Goal: Use online tool/utility: Utilize a website feature to perform a specific function

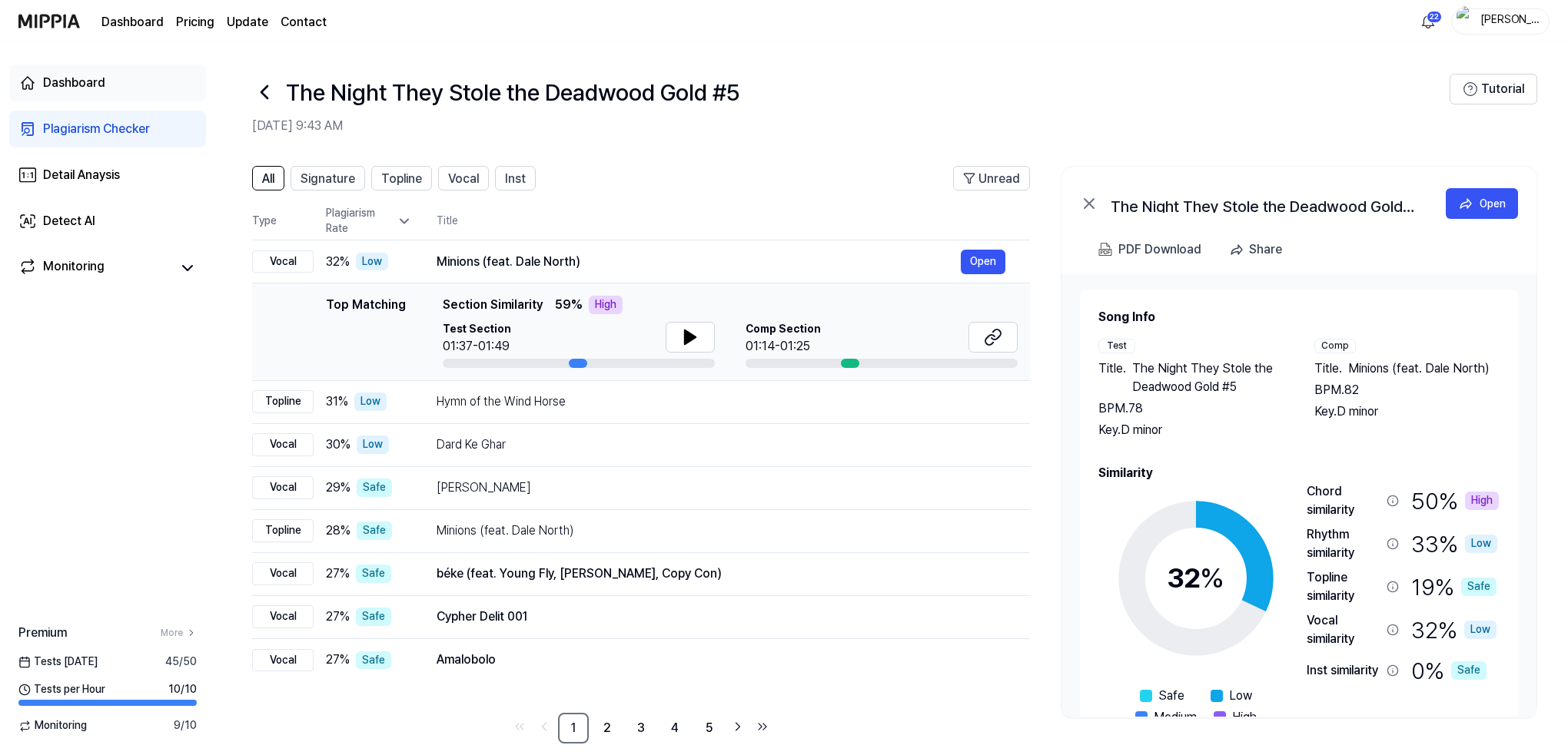
click at [70, 83] on div "Dashboard" at bounding box center [74, 83] width 62 height 18
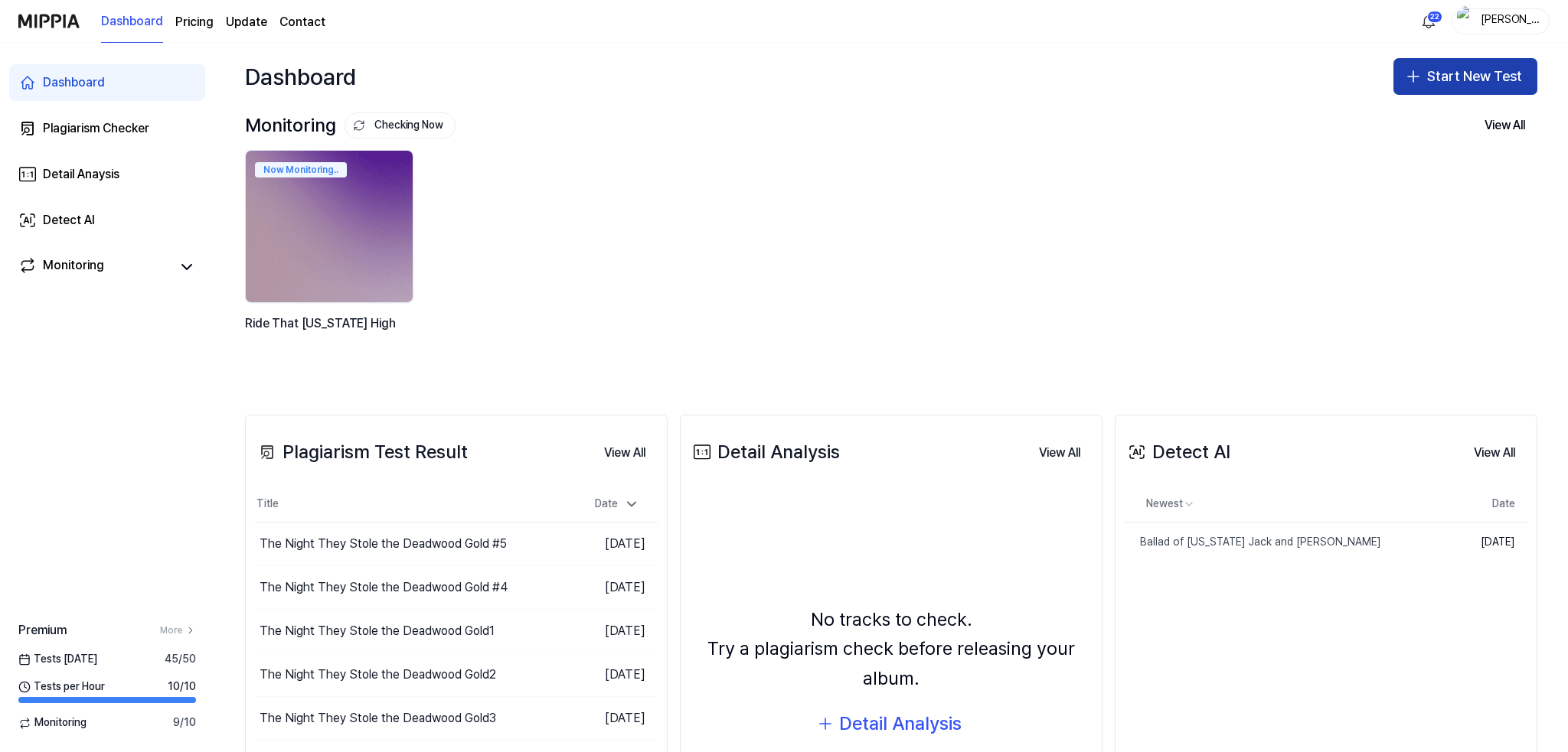
click at [1464, 76] on button "Start New Test" at bounding box center [1465, 77] width 144 height 37
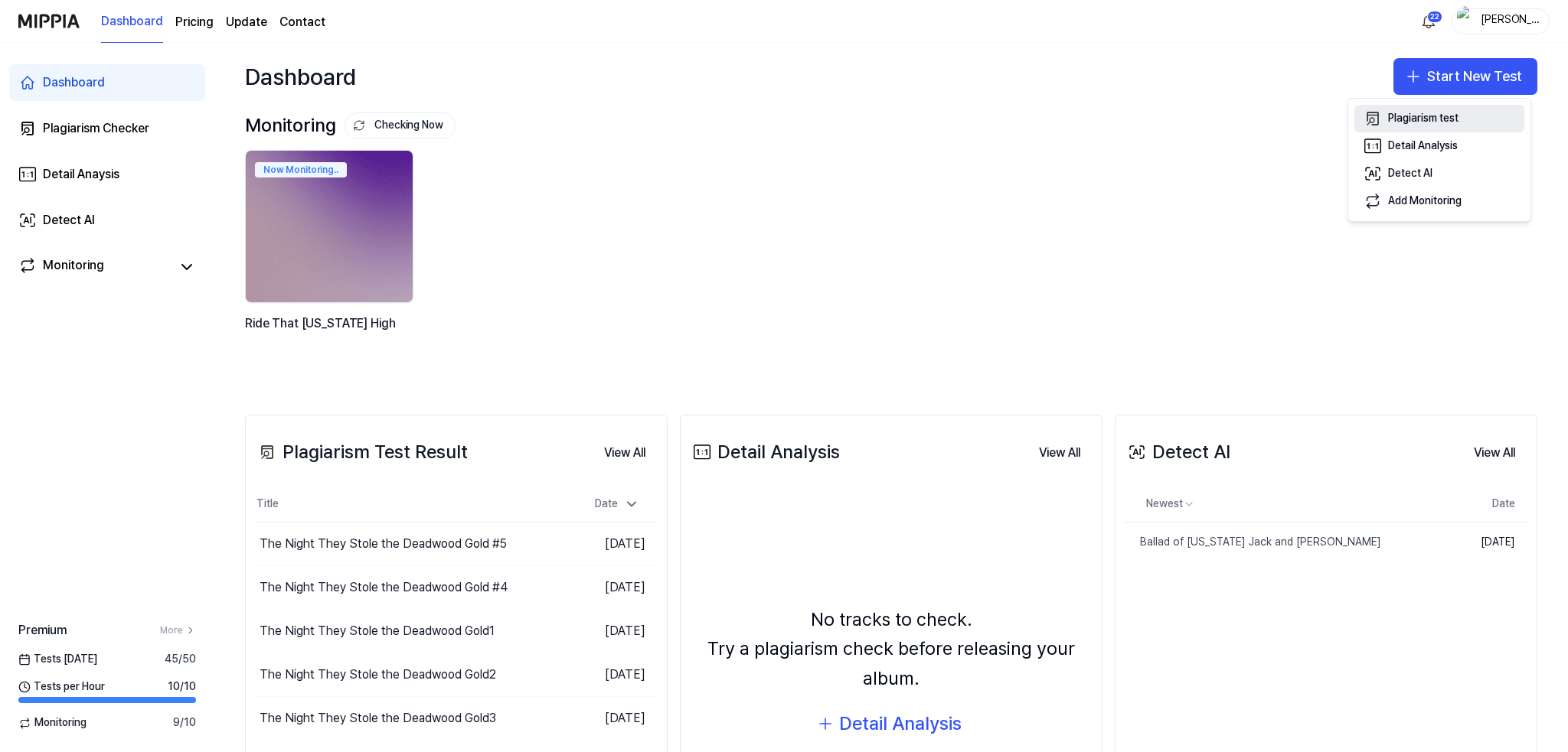
click at [1390, 119] on div "Plagiarism test" at bounding box center [1423, 119] width 70 height 16
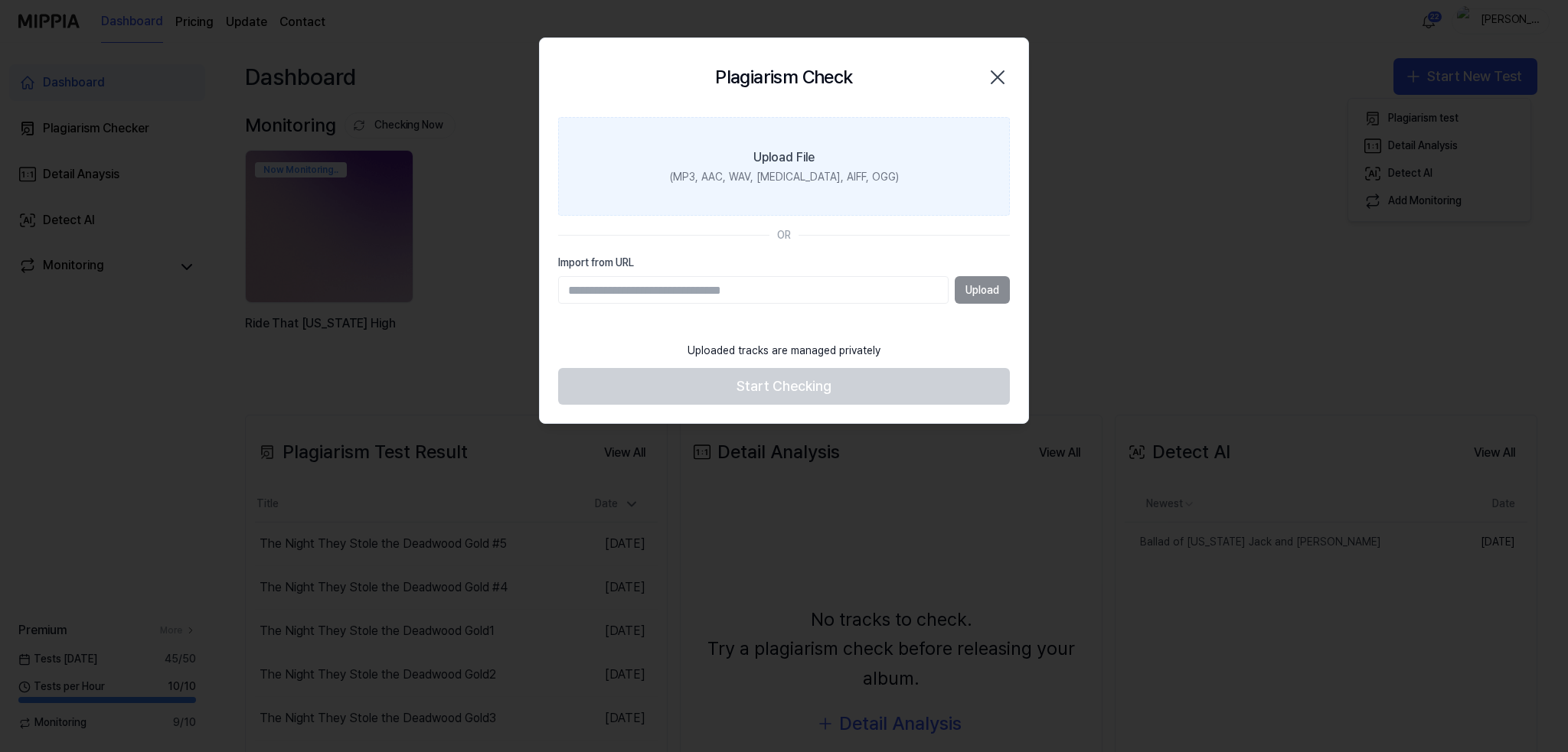
click at [828, 157] on label "Upload File (MP3, AAC, WAV, [MEDICAL_DATA], AIFF, OGG)" at bounding box center [784, 167] width 452 height 100
click at [0, 0] on input "Upload File (MP3, AAC, WAV, [MEDICAL_DATA], AIFF, OGG)" at bounding box center [0, 0] width 0 height 0
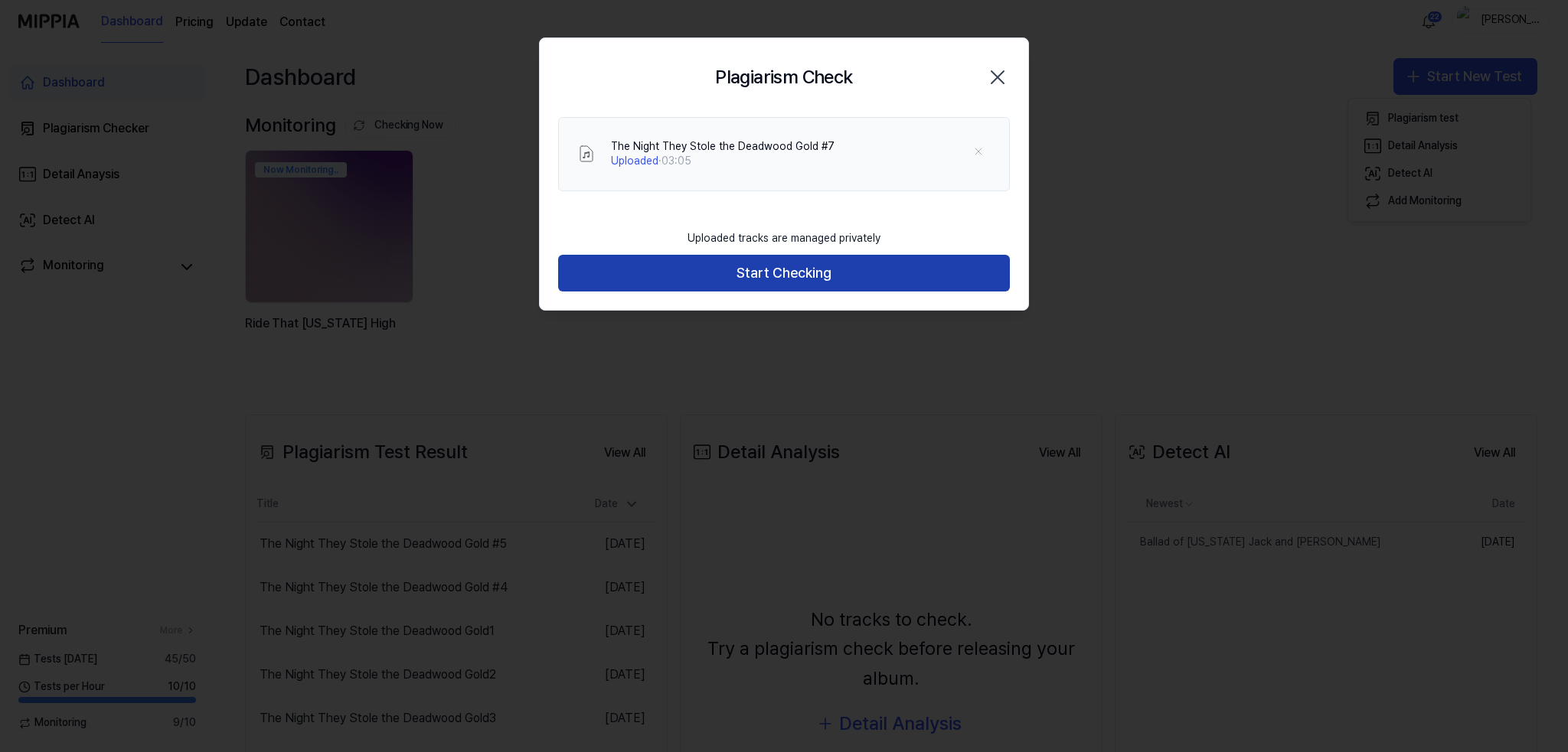
click at [775, 273] on button "Start Checking" at bounding box center [784, 273] width 452 height 37
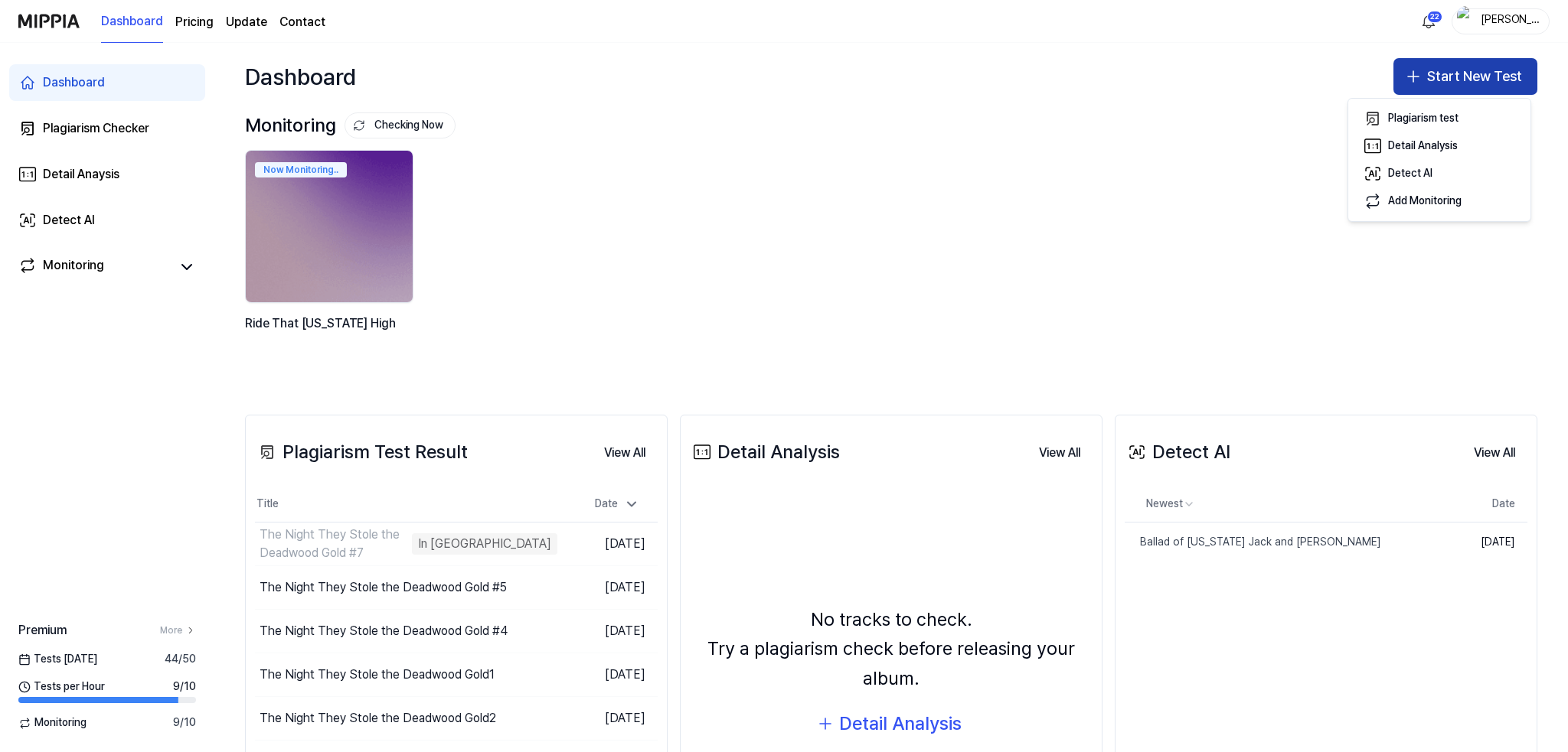
click at [1442, 71] on button "Start New Test" at bounding box center [1465, 77] width 144 height 37
click at [1439, 75] on button "Start New Test" at bounding box center [1465, 77] width 144 height 37
click at [1401, 115] on div "Plagiarism test" at bounding box center [1423, 119] width 70 height 16
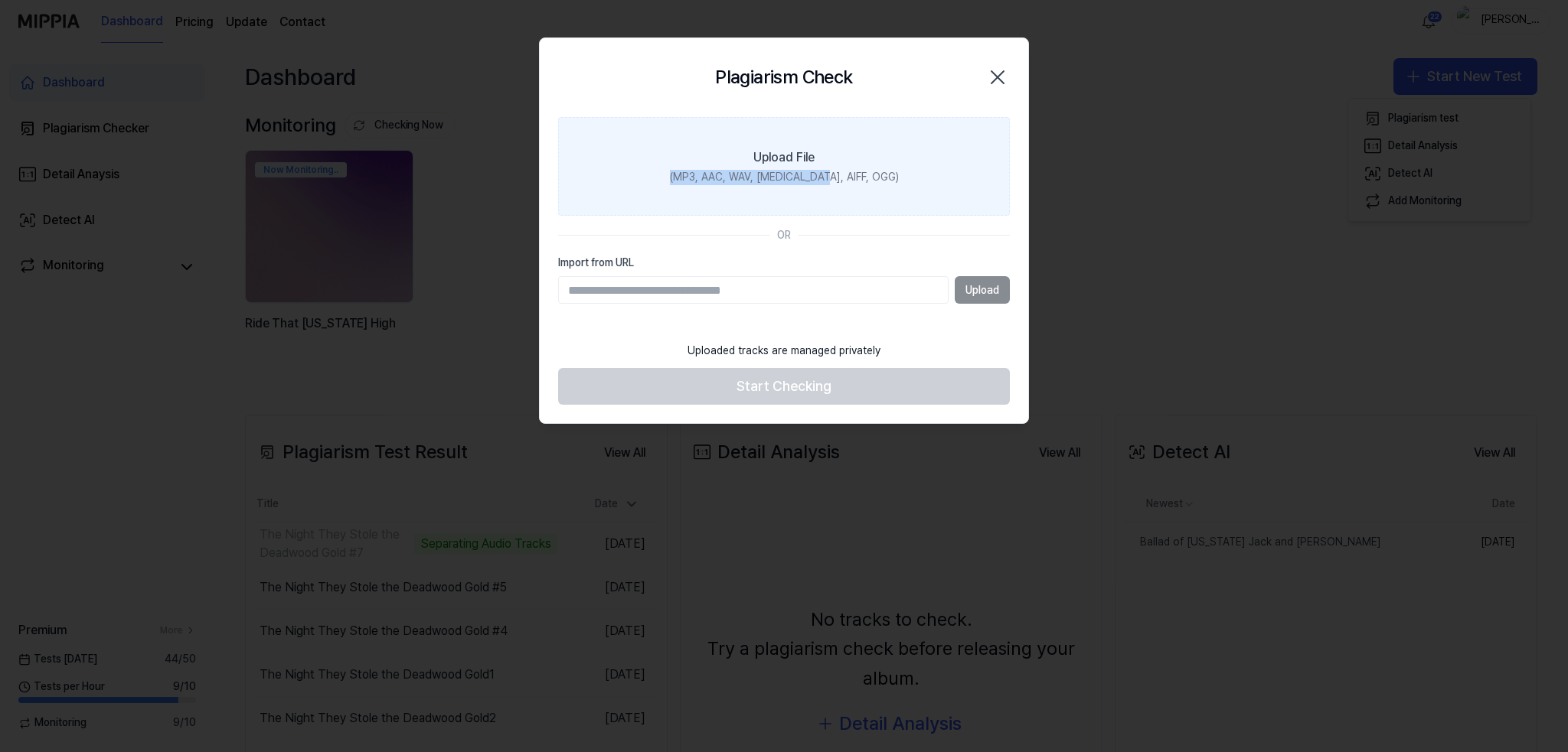
drag, startPoint x: 841, startPoint y: 149, endPoint x: 829, endPoint y: 150, distance: 12.0
click at [829, 150] on label "Upload File (MP3, AAC, WAV, [MEDICAL_DATA], AIFF, OGG)" at bounding box center [784, 167] width 452 height 100
click at [816, 170] on div "(MP3, AAC, WAV, [MEDICAL_DATA], AIFF, OGG)" at bounding box center [784, 177] width 229 height 16
click at [0, 0] on input "Upload File (MP3, AAC, WAV, [MEDICAL_DATA], AIFF, OGG)" at bounding box center [0, 0] width 0 height 0
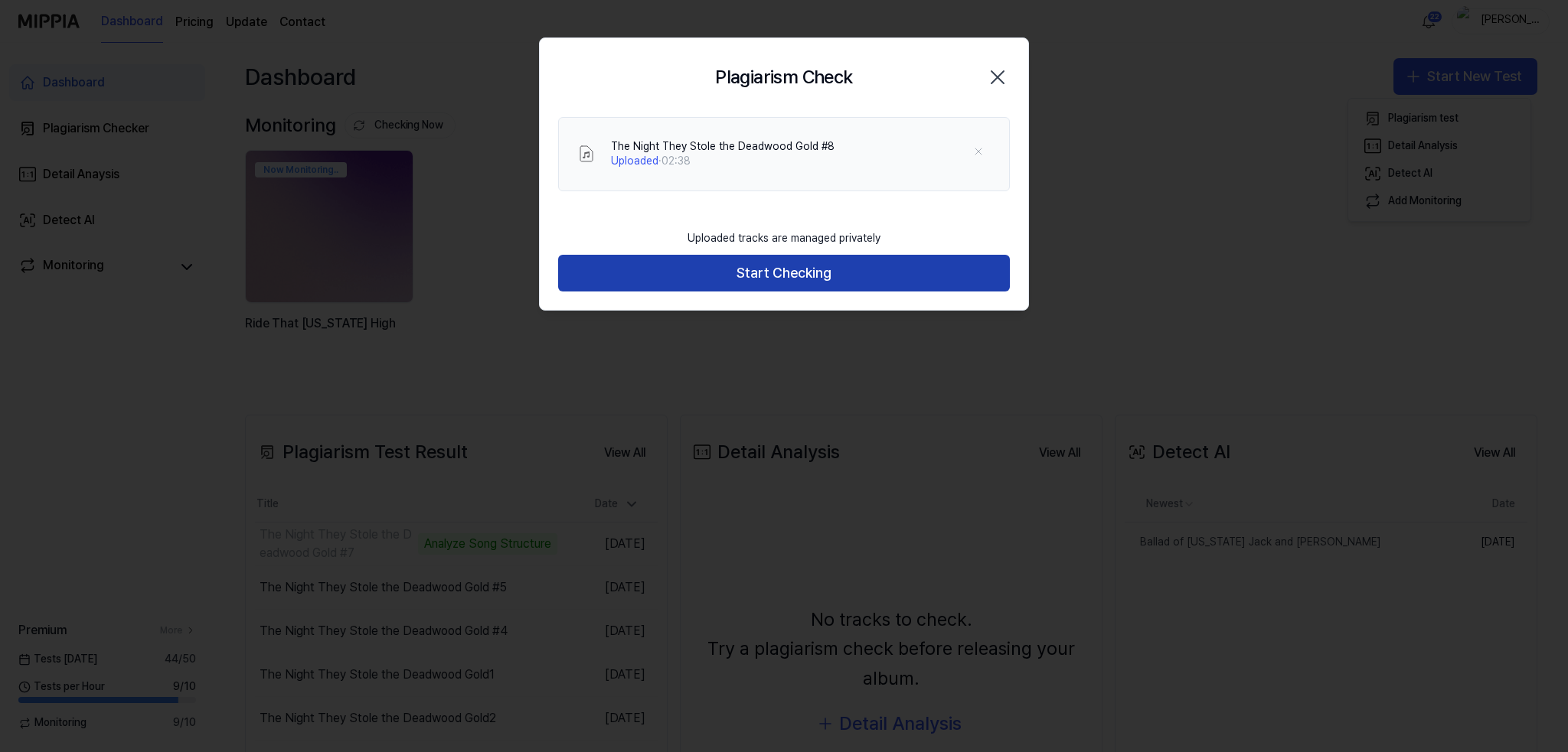
click at [776, 271] on button "Start Checking" at bounding box center [784, 273] width 452 height 37
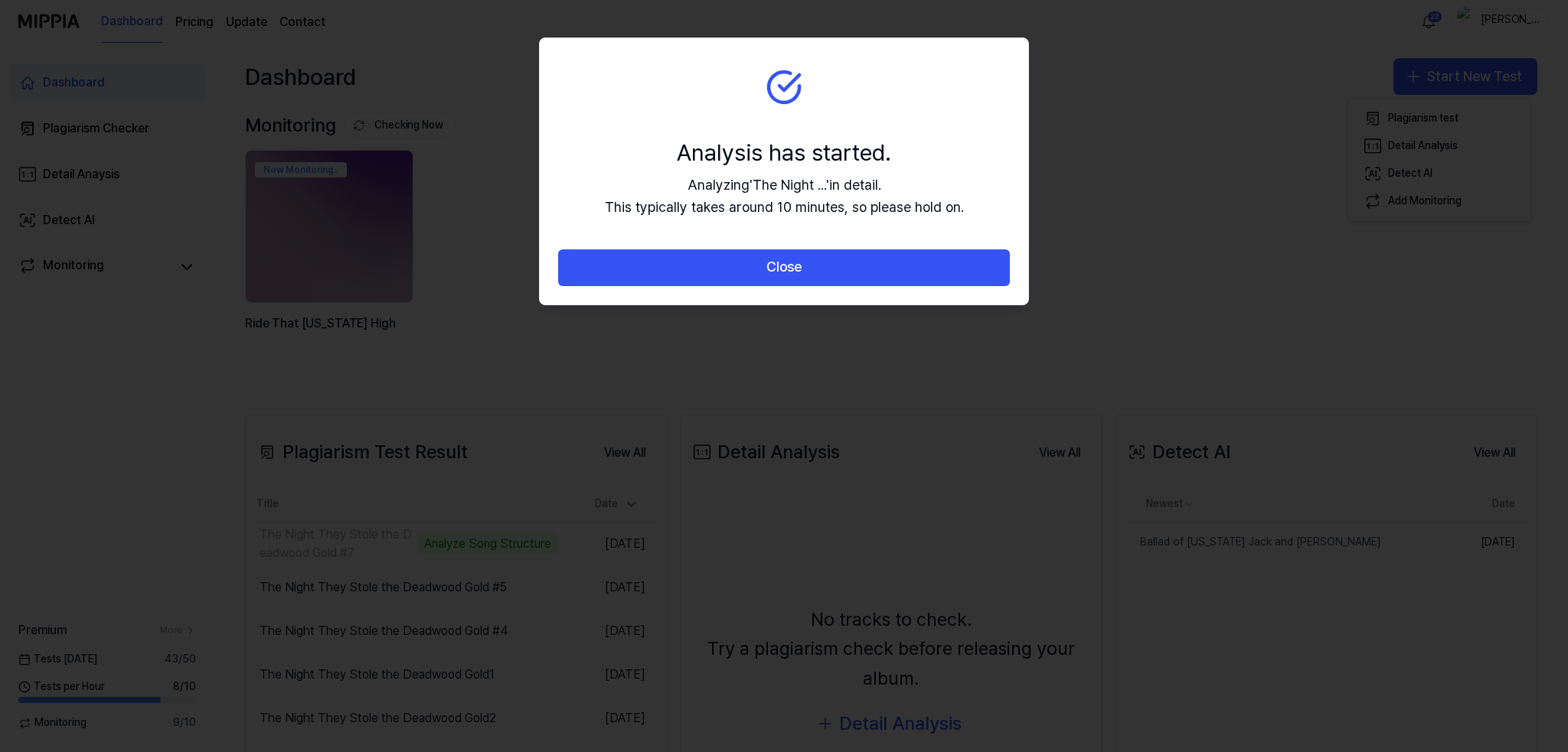
click at [776, 271] on button "Close" at bounding box center [784, 268] width 452 height 37
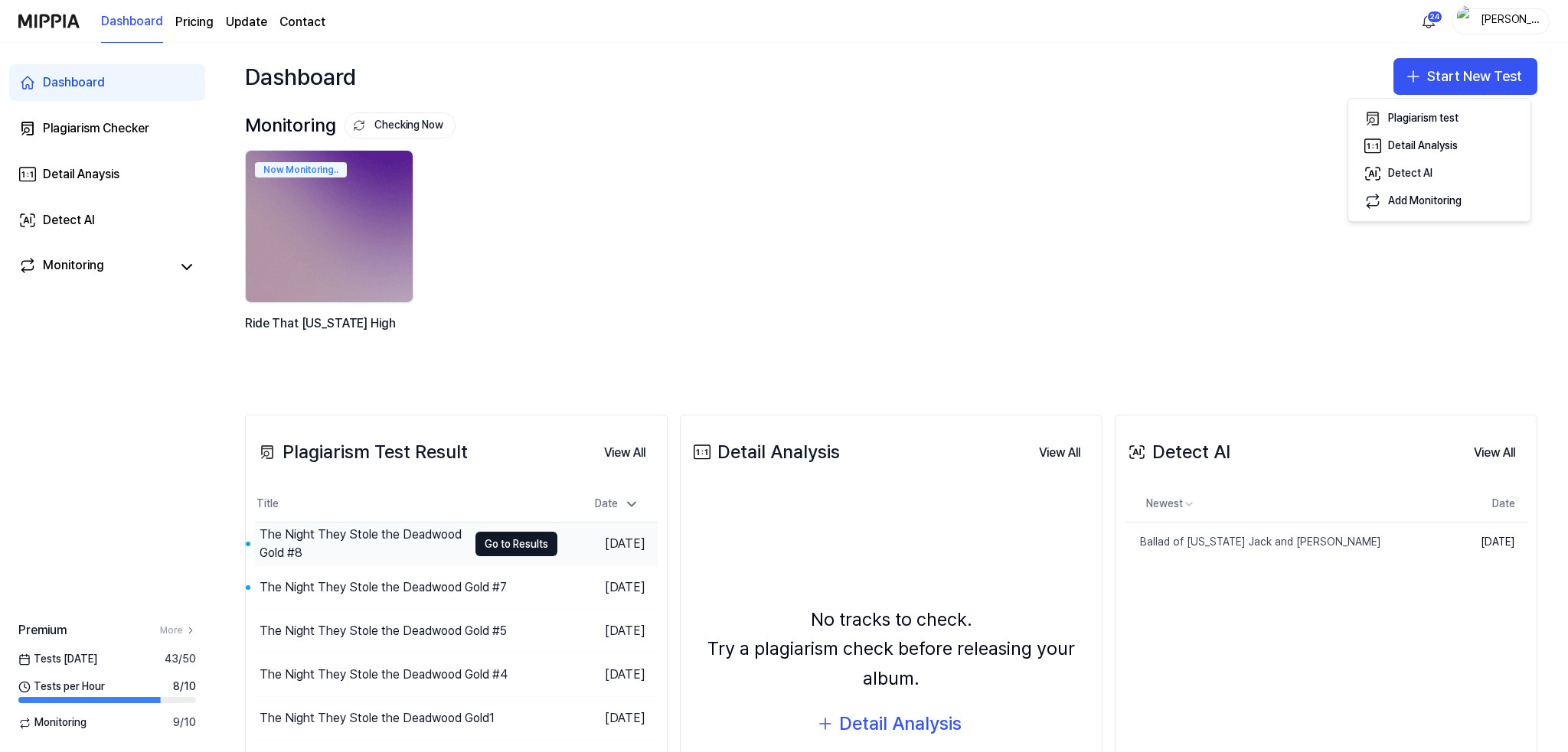
click at [327, 545] on div "The Night They Stole the Deadwood Gold #8" at bounding box center [364, 544] width 208 height 37
